Goal: Task Accomplishment & Management: Use online tool/utility

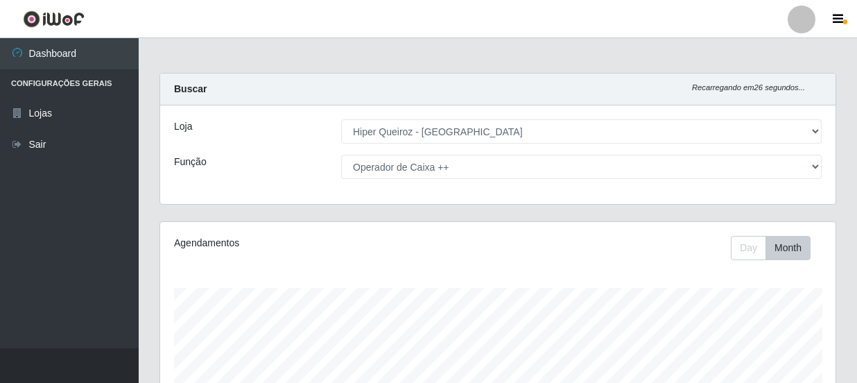
select select "513"
click at [809, 162] on select "[Selecione...] Embalador Embalador + Embalador ++ Operador de Caixa Operador de…" at bounding box center [581, 167] width 480 height 24
click at [816, 166] on select "[Selecione...] Embalador Embalador + Embalador ++ Operador de Caixa Operador de…" at bounding box center [581, 167] width 480 height 24
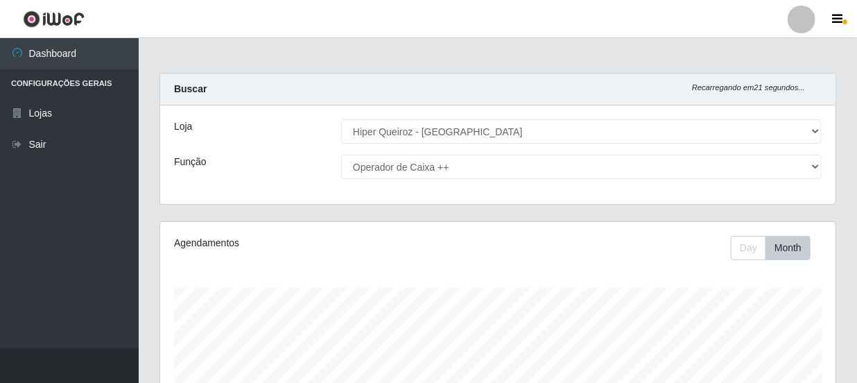
click at [816, 166] on select "[Selecione...] Embalador Embalador + Embalador ++ Operador de Caixa Operador de…" at bounding box center [581, 167] width 480 height 24
click at [341, 155] on select "[Selecione...] Embalador Embalador + Embalador ++ Operador de Caixa Operador de…" at bounding box center [581, 167] width 480 height 24
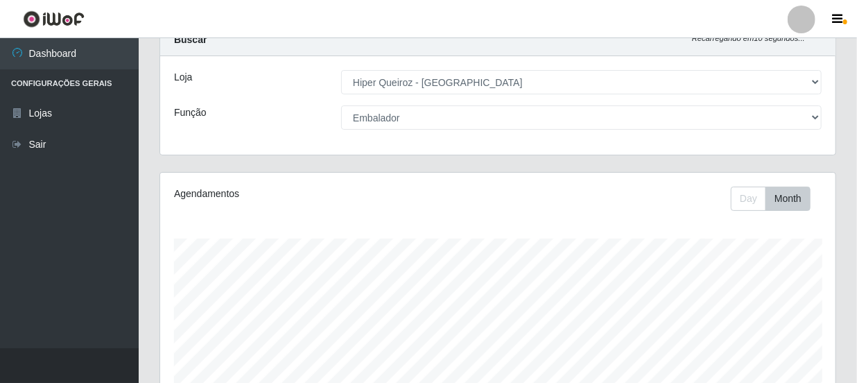
scroll to position [38, 0]
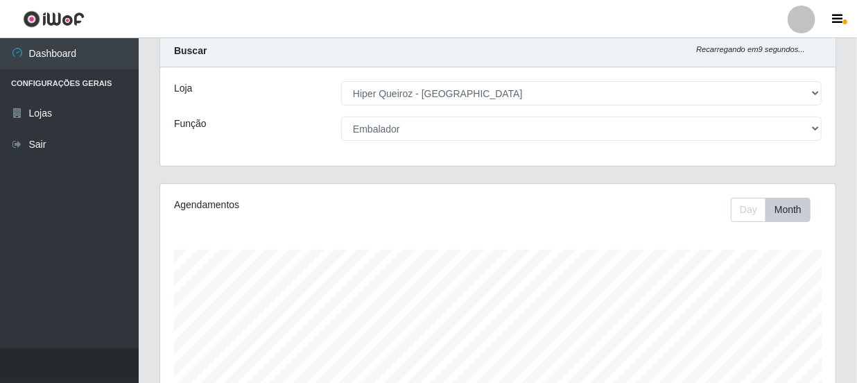
click at [811, 126] on select "[Selecione...] Embalador Embalador + Embalador ++ Operador de Caixa Operador de…" at bounding box center [581, 128] width 480 height 24
select select "22"
click at [341, 116] on select "[Selecione...] Embalador Embalador + Embalador ++ Operador de Caixa Operador de…" at bounding box center [581, 128] width 480 height 24
click at [500, 222] on div "Agendamentos Day Month 29/08 Agendamentos 48" at bounding box center [497, 328] width 675 height 288
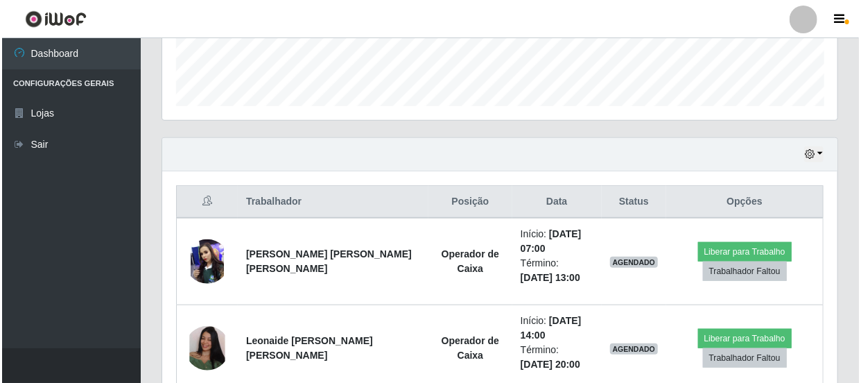
scroll to position [504, 0]
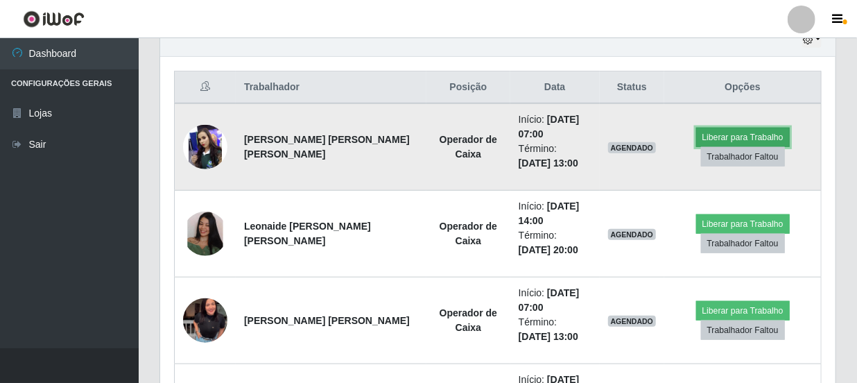
click at [723, 130] on button "Liberar para Trabalho" at bounding box center [743, 137] width 94 height 19
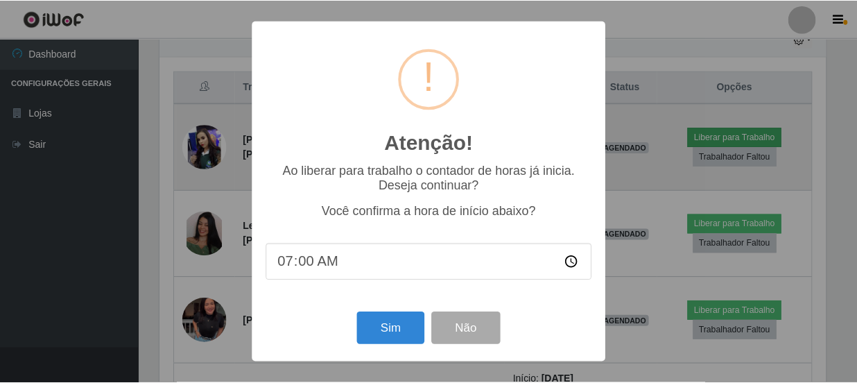
scroll to position [288, 669]
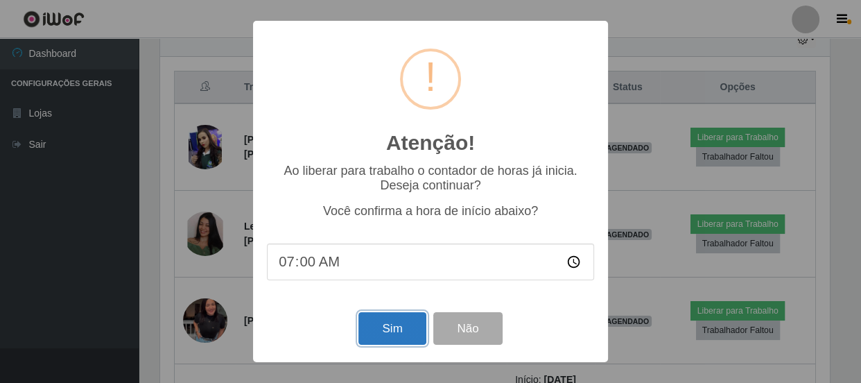
click at [414, 331] on button "Sim" at bounding box center [391, 328] width 67 height 33
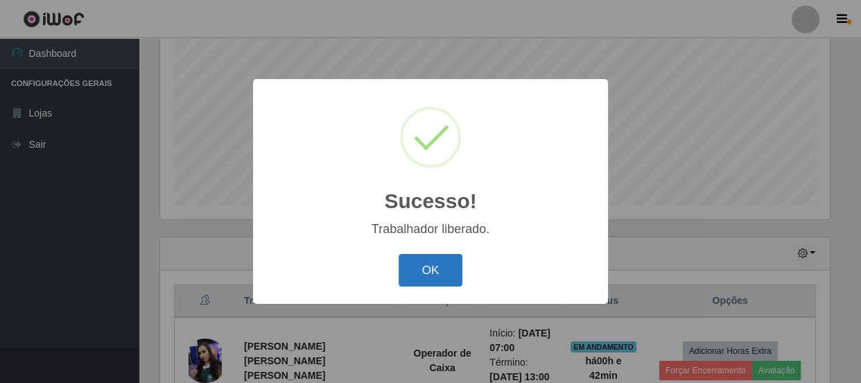
click at [423, 277] on button "OK" at bounding box center [430, 270] width 64 height 33
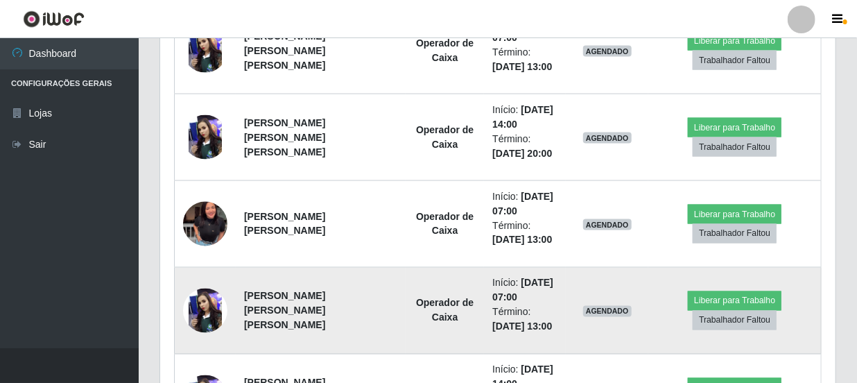
scroll to position [942, 0]
